Goal: Transaction & Acquisition: Purchase product/service

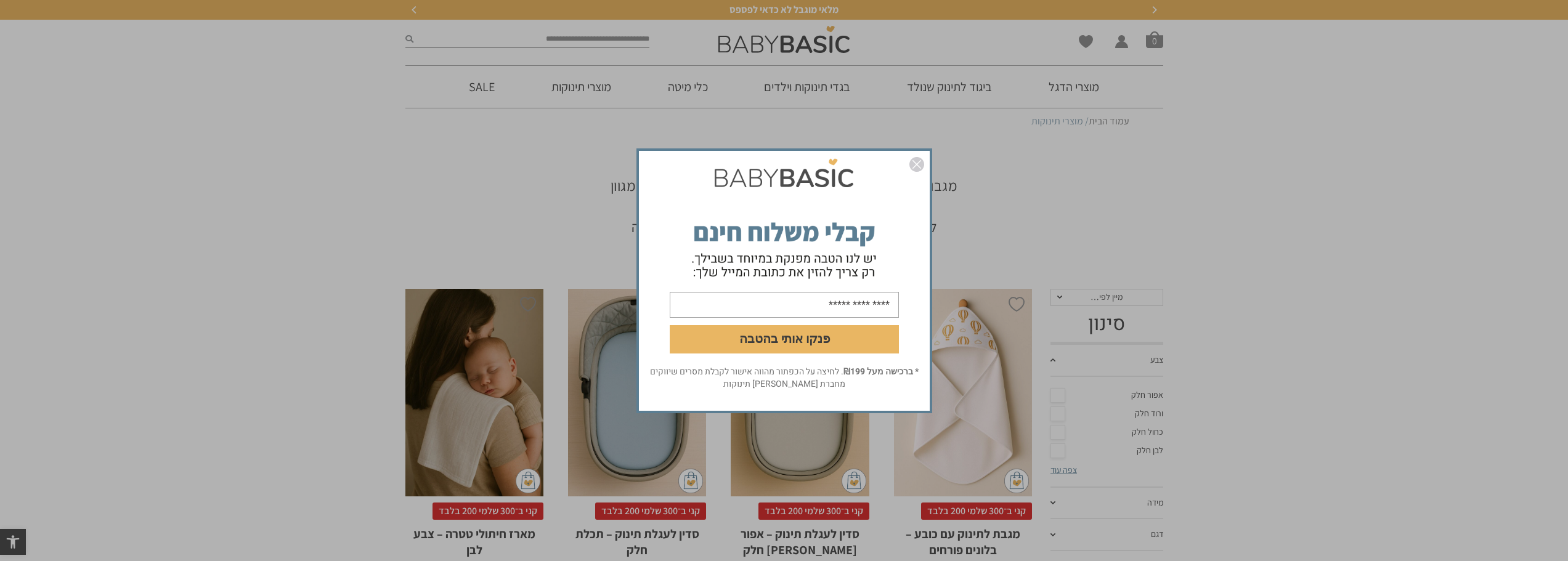
click at [917, 169] on img "סגור" at bounding box center [917, 164] width 15 height 15
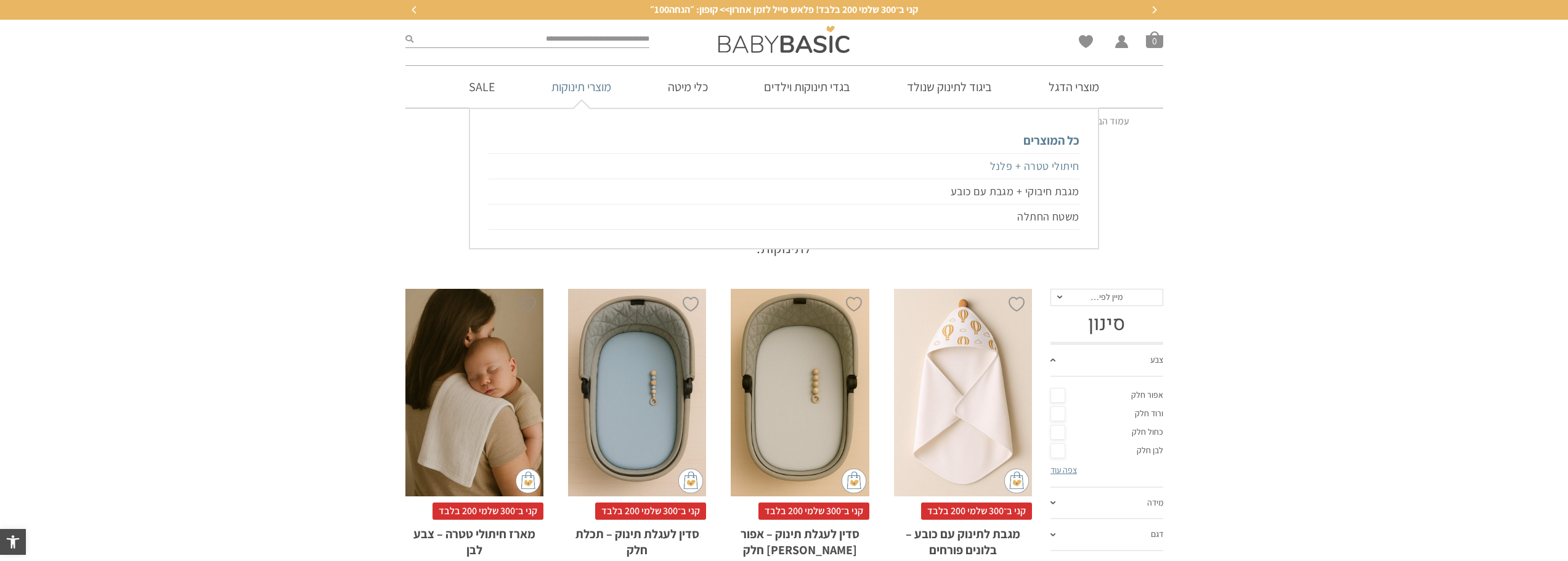
click at [578, 168] on link "חיתולי טטרה + פלנל" at bounding box center [783, 166] width 590 height 26
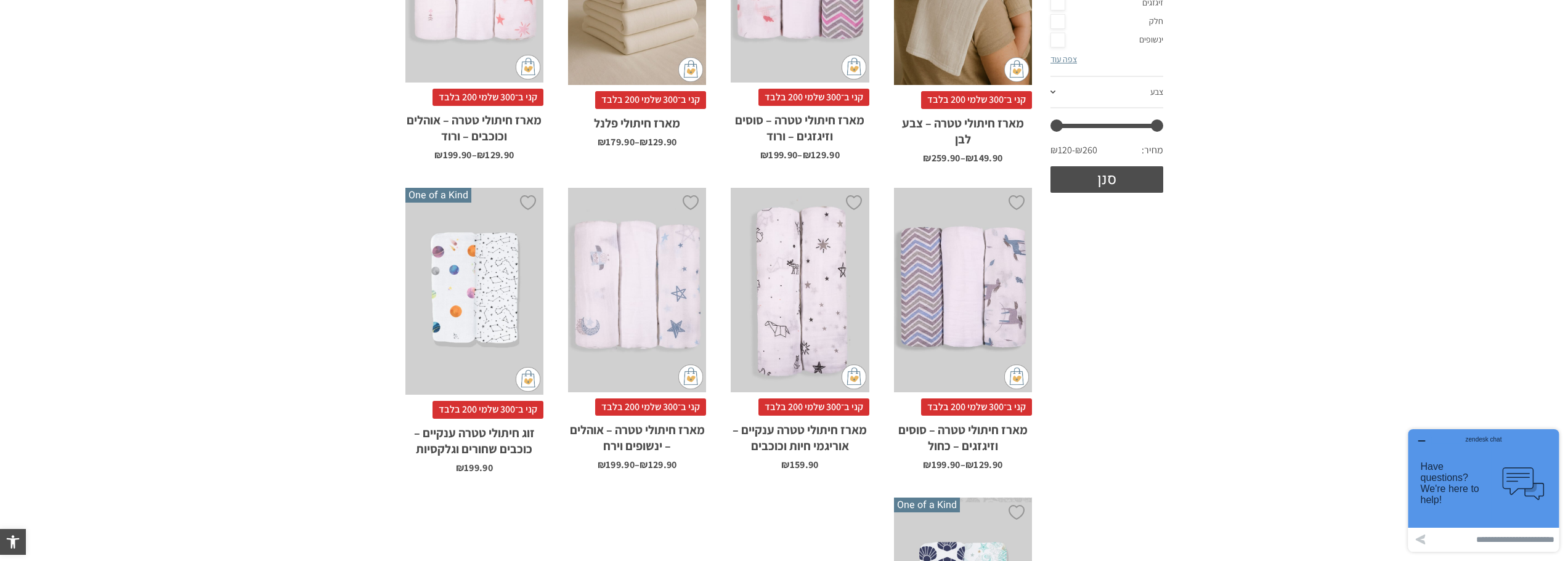
scroll to position [123, 0]
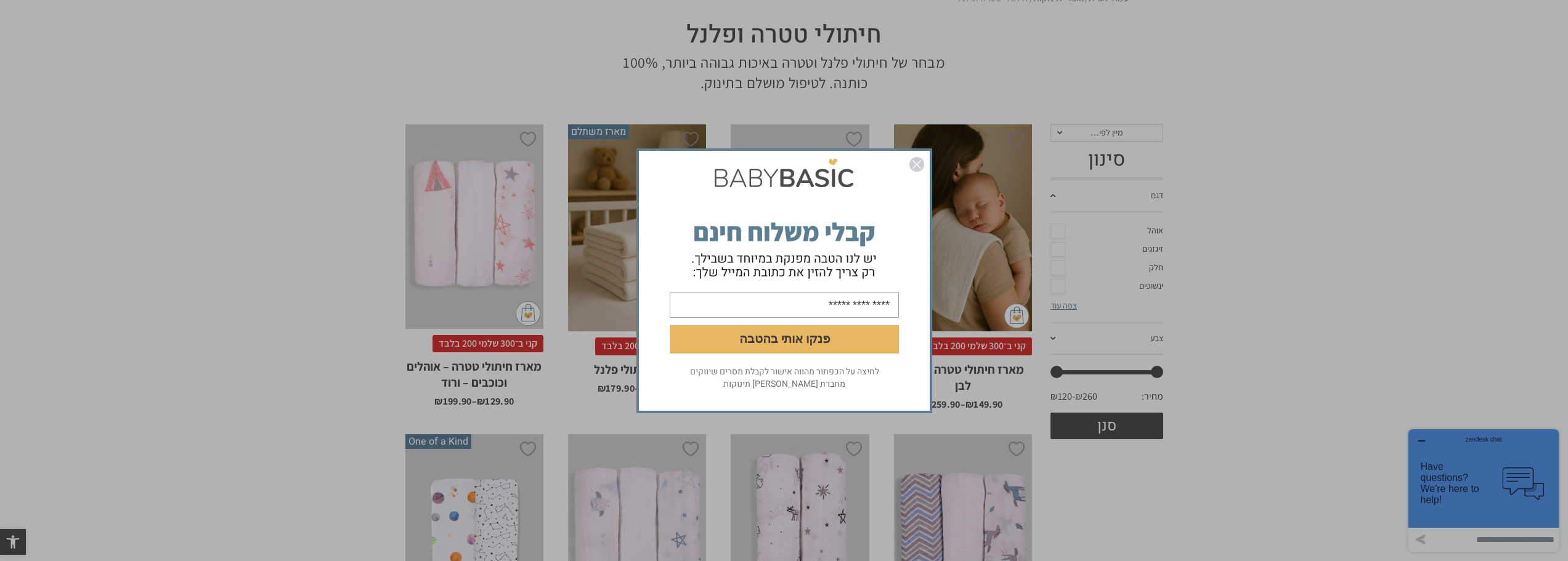
click at [912, 170] on img "סגור" at bounding box center [917, 164] width 15 height 15
